Goal: Navigation & Orientation: Find specific page/section

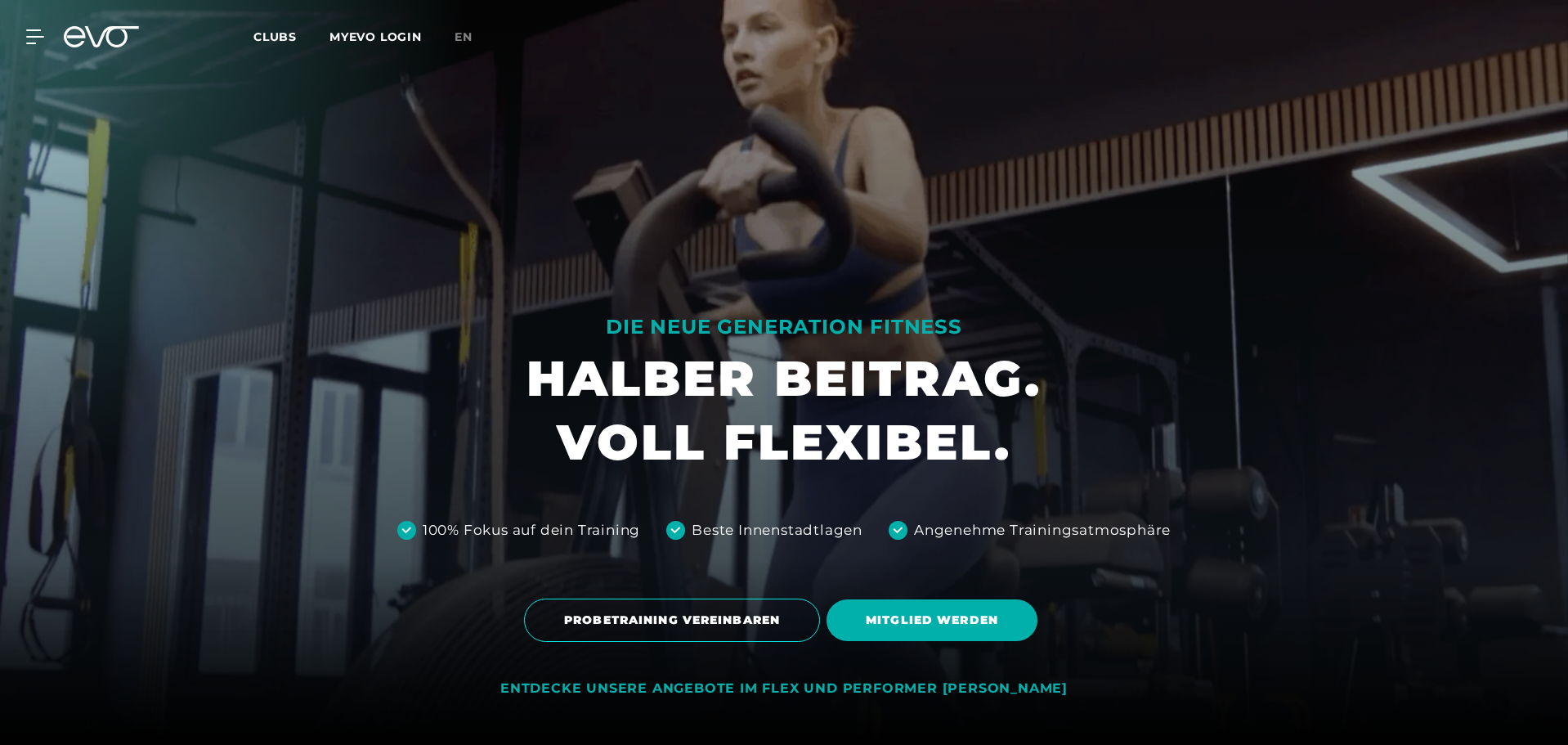
click at [278, 31] on span "Clubs" at bounding box center [275, 36] width 43 height 14
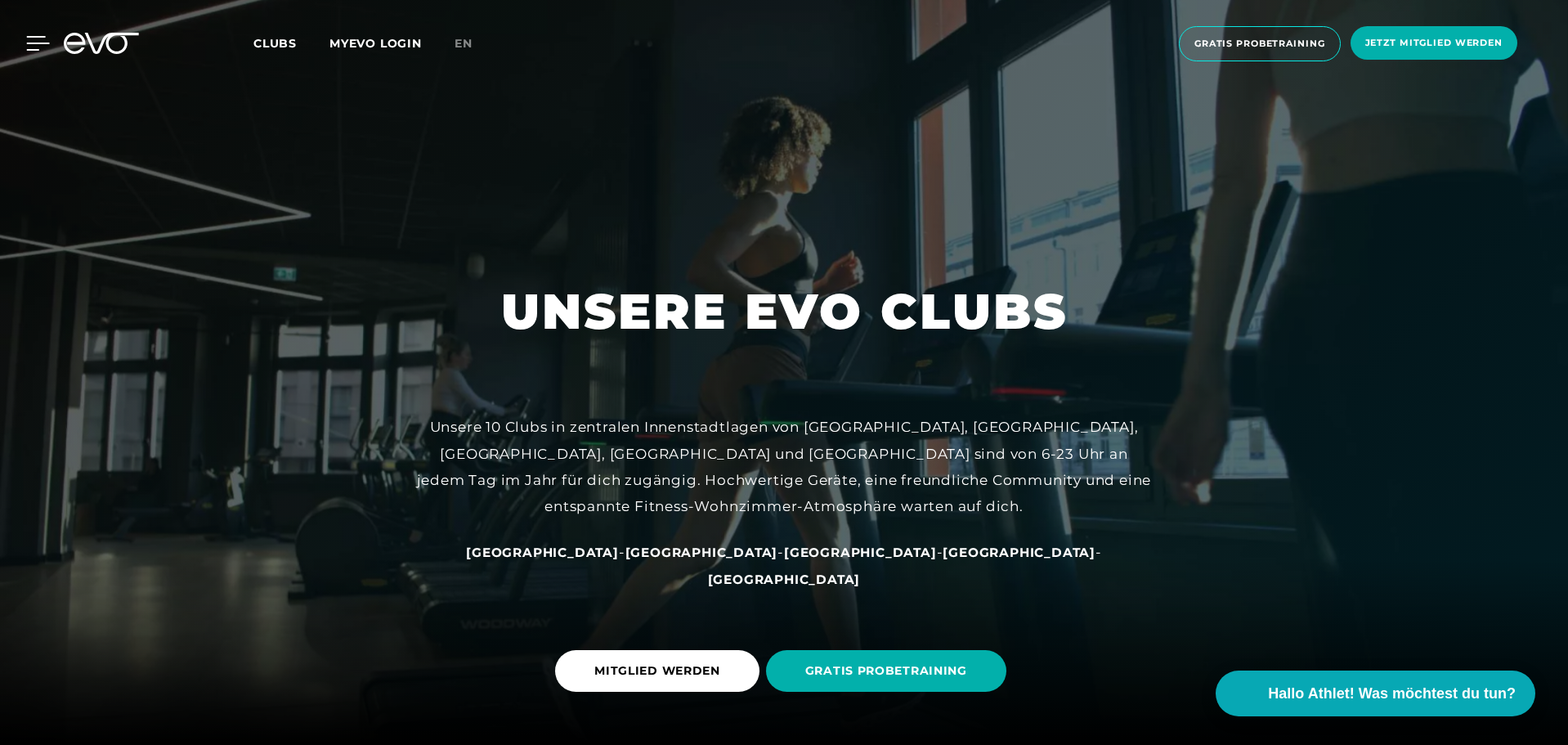
click at [26, 46] on icon at bounding box center [37, 43] width 24 height 14
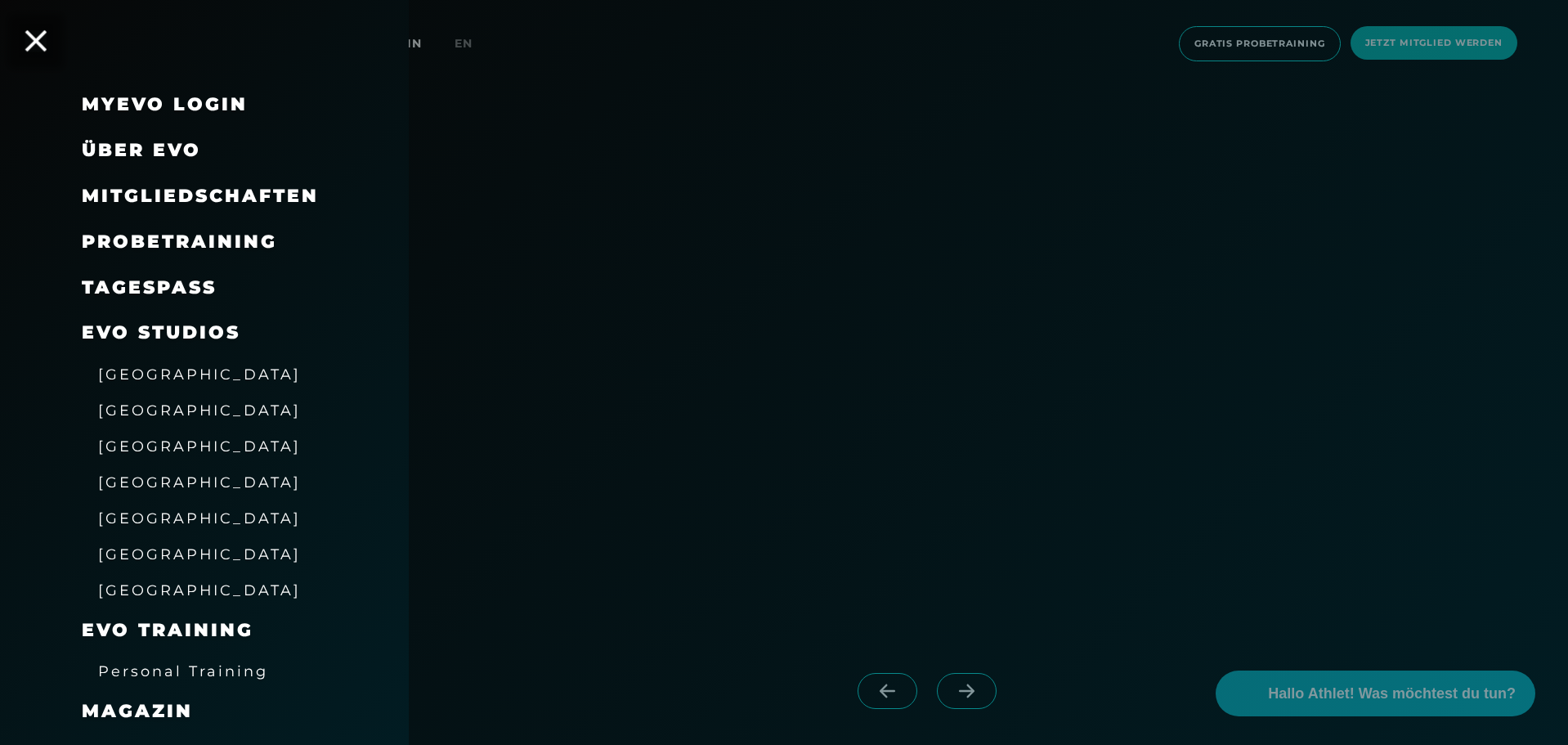
click at [36, 42] on icon at bounding box center [35, 41] width 21 height 21
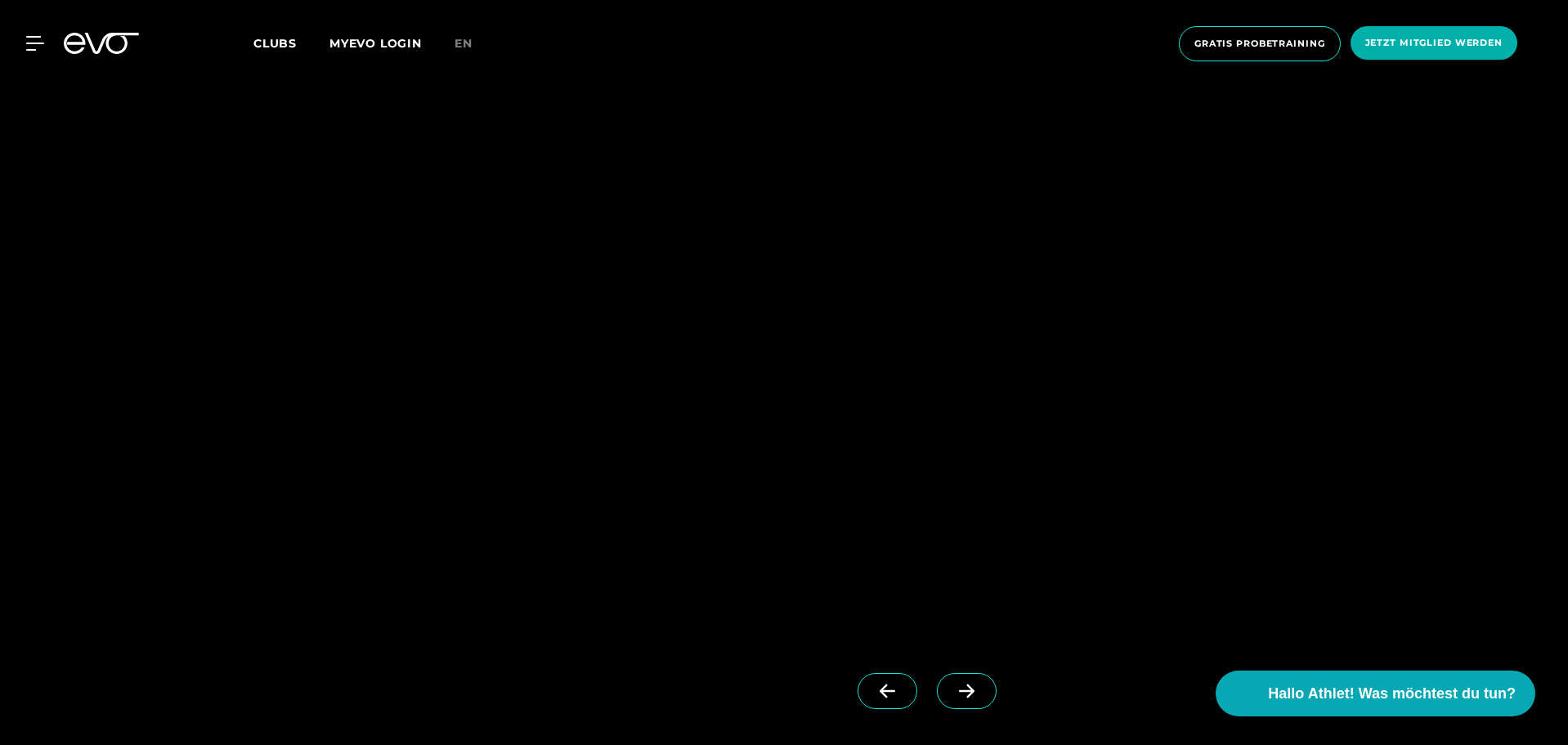
click at [267, 35] on link "Clubs" at bounding box center [291, 43] width 76 height 15
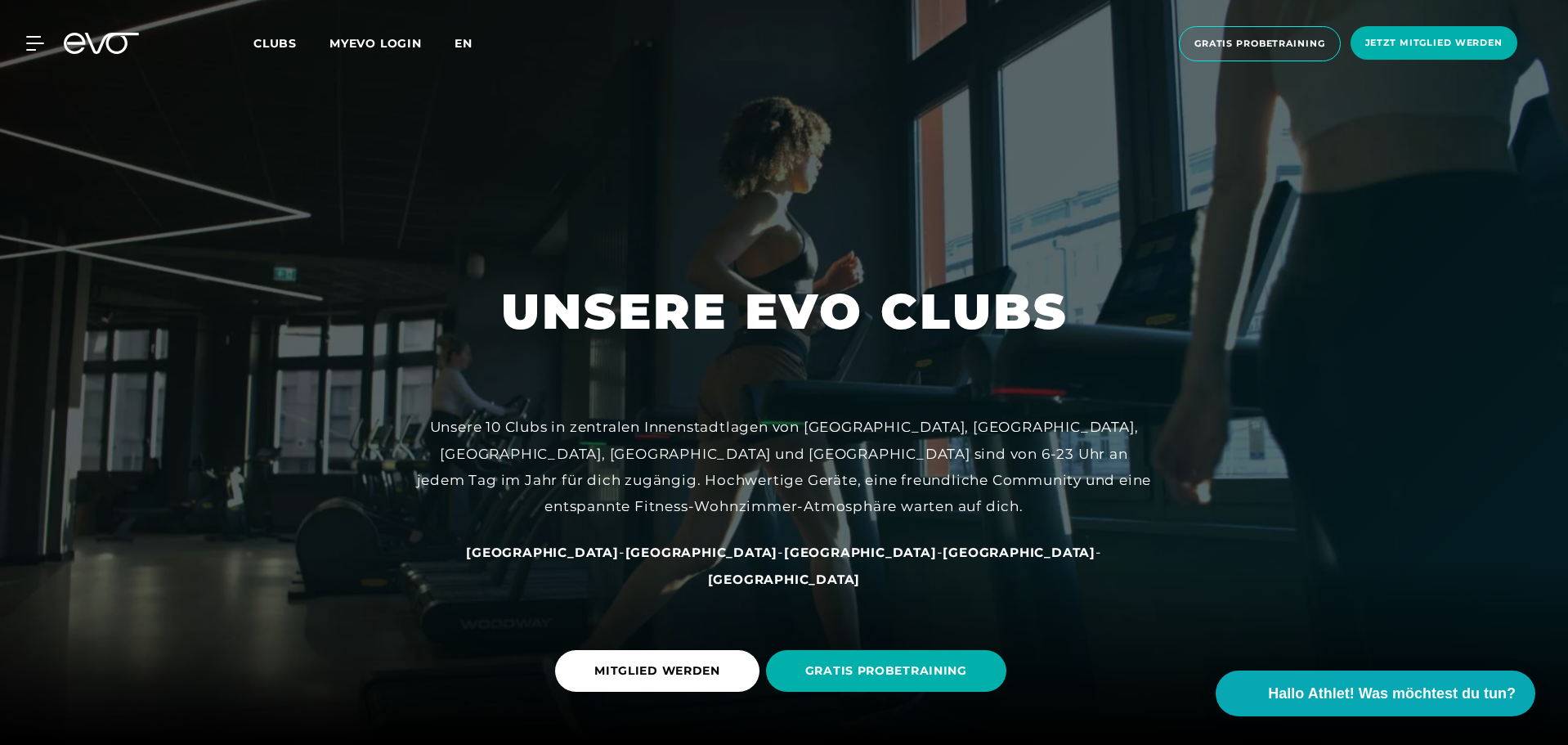
click at [464, 36] on span "en" at bounding box center [463, 43] width 18 height 14
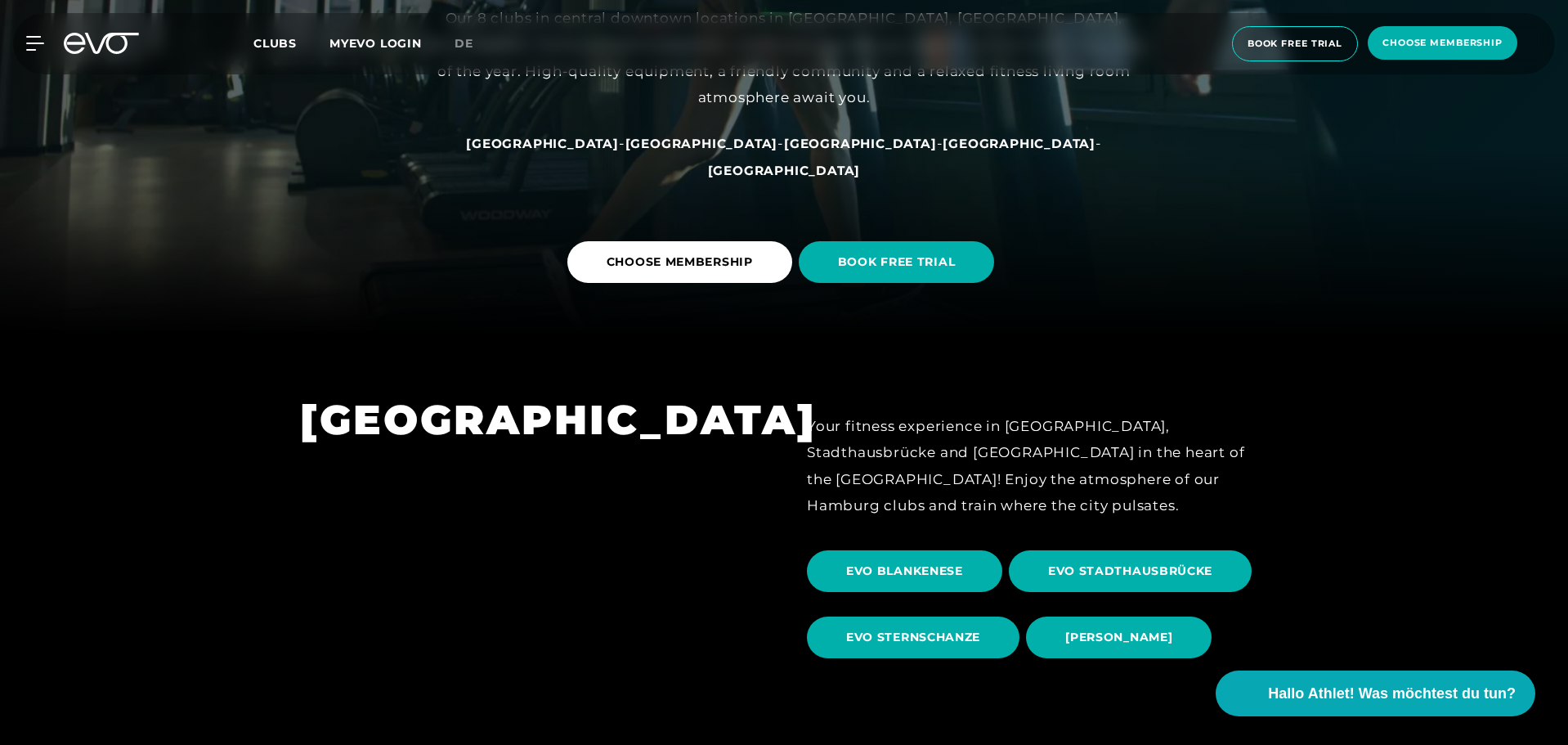
scroll to position [245, 0]
